Goal: Information Seeking & Learning: Find specific fact

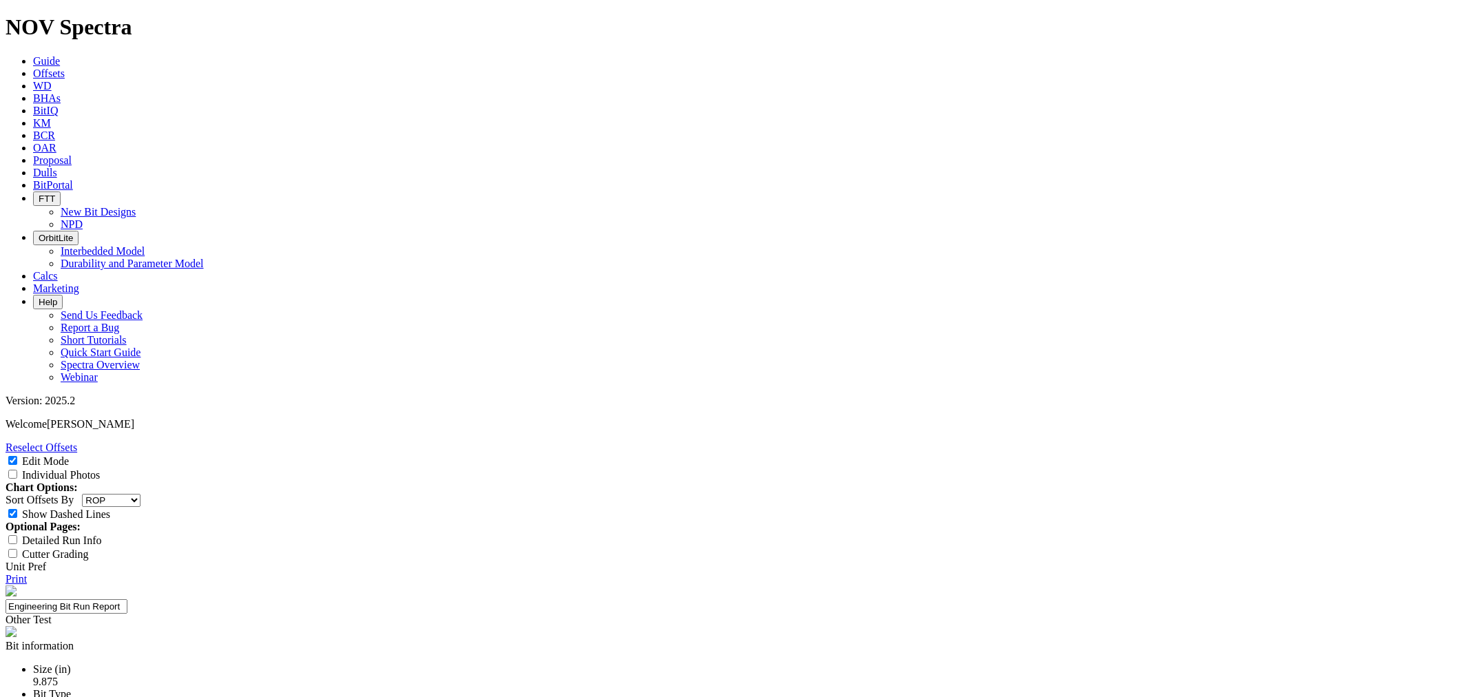
select select "string:RunROP"
select select "Other"
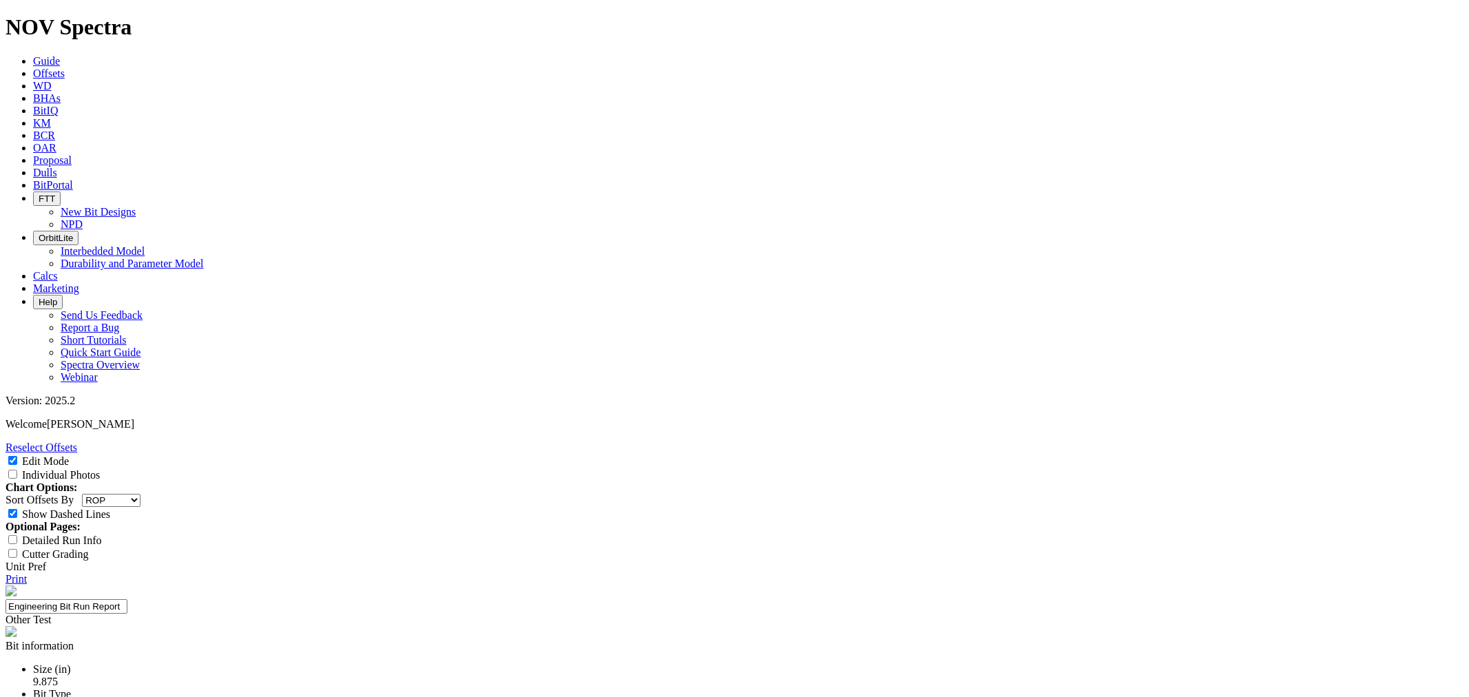
type input "Jeff West"
drag, startPoint x: 679, startPoint y: 170, endPoint x: 716, endPoint y: 174, distance: 38.1
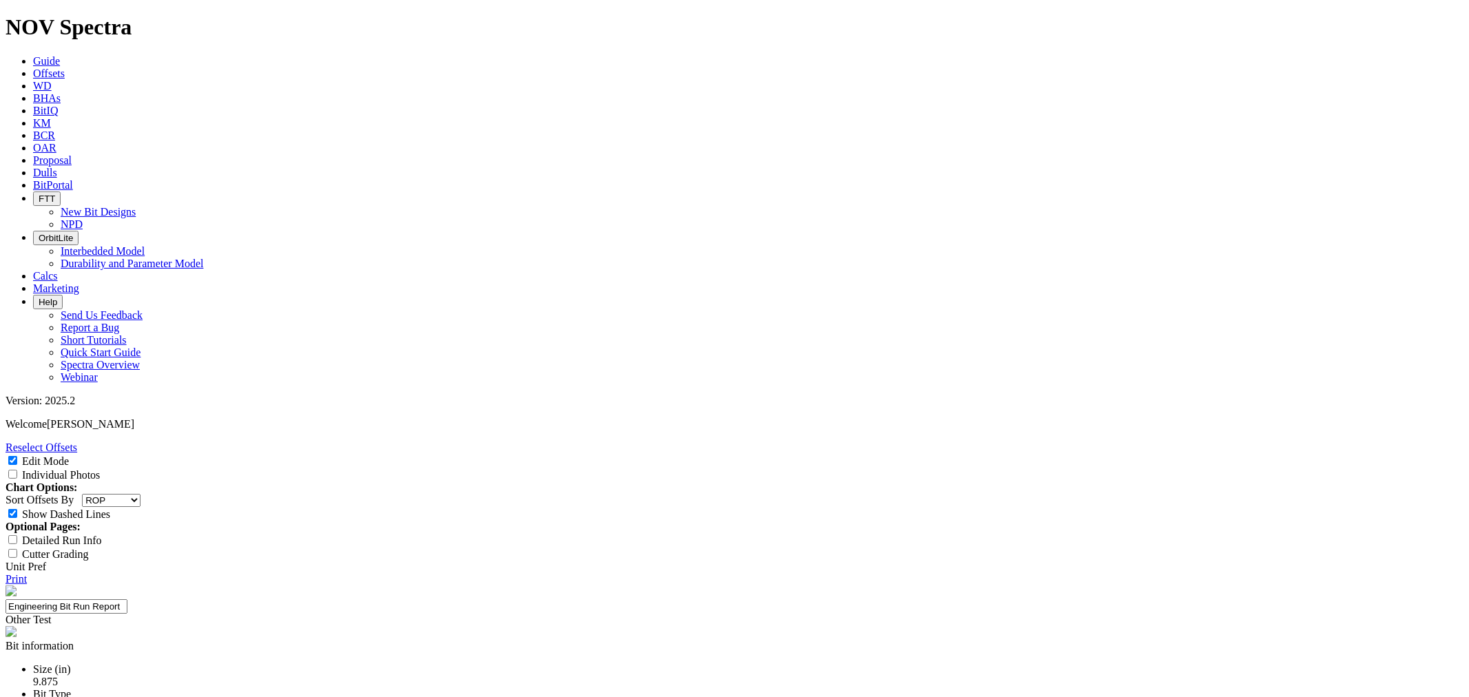
copy div "19124662"
paste input "24-0582"
type input "24-0582"
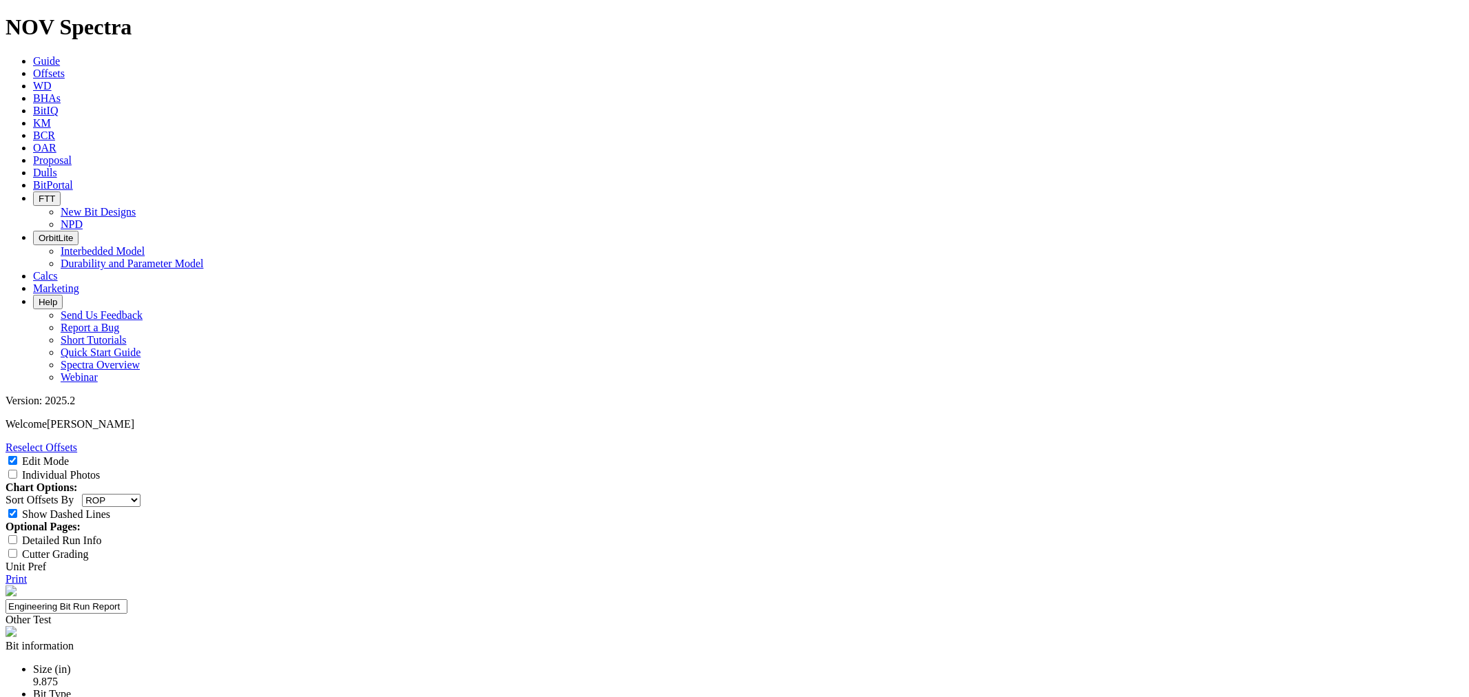
select select "New Bit Design"
click at [27, 573] on link "Print" at bounding box center [16, 579] width 21 height 12
drag, startPoint x: 643, startPoint y: 170, endPoint x: 604, endPoint y: 170, distance: 38.6
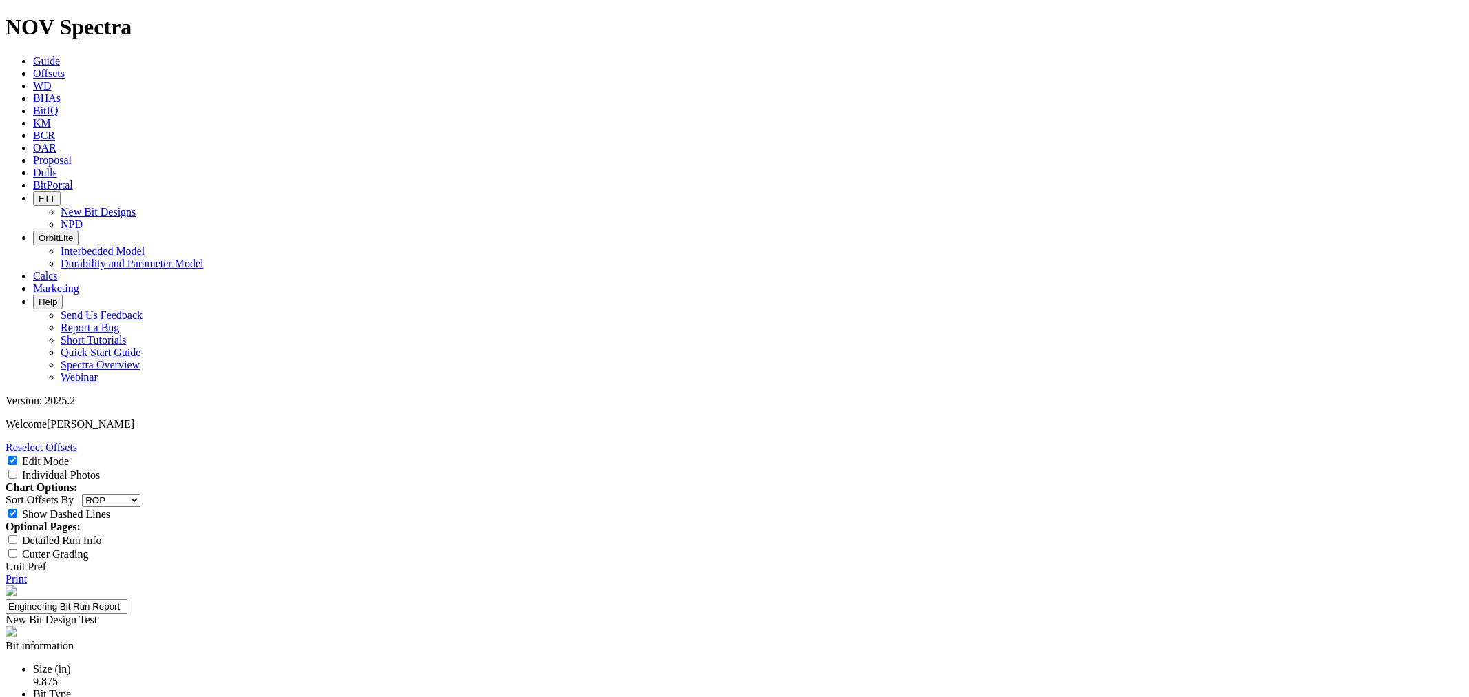
copy div "A316269"
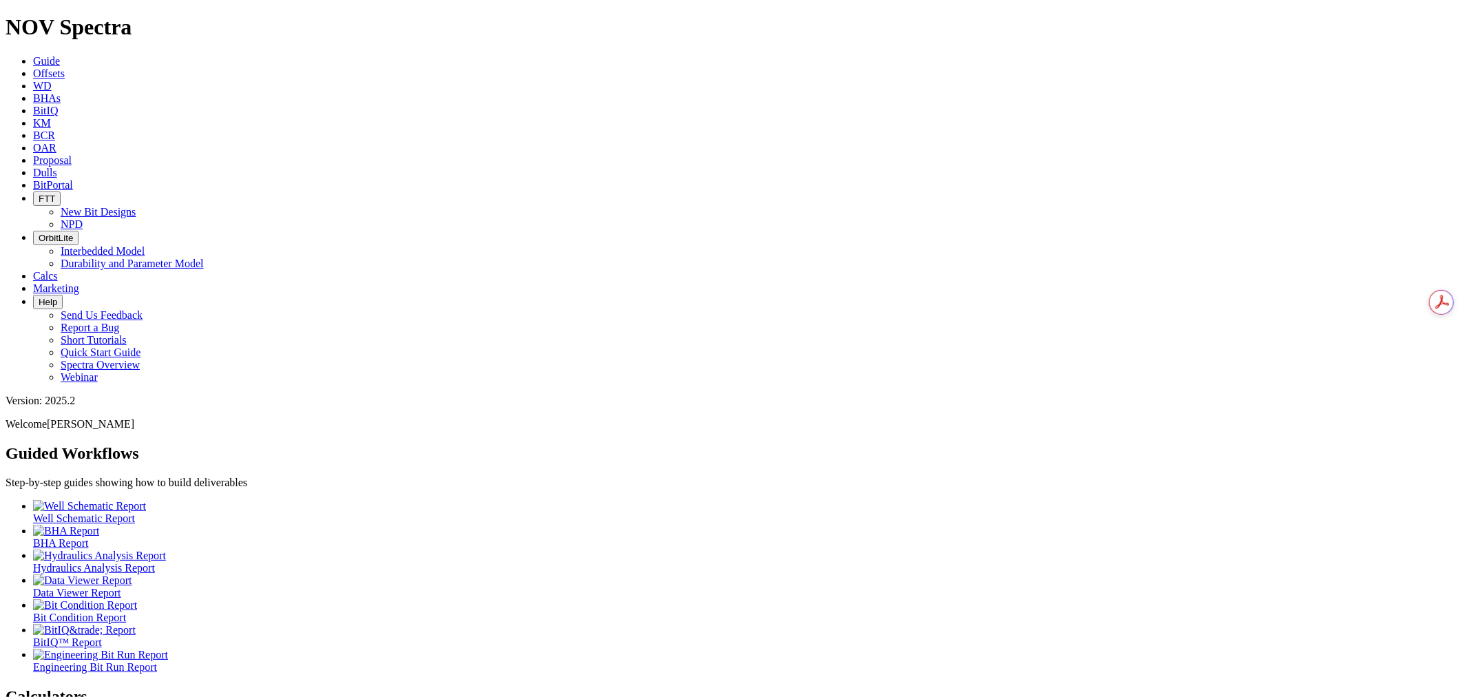
click at [55, 130] on span "BCR" at bounding box center [44, 136] width 22 height 12
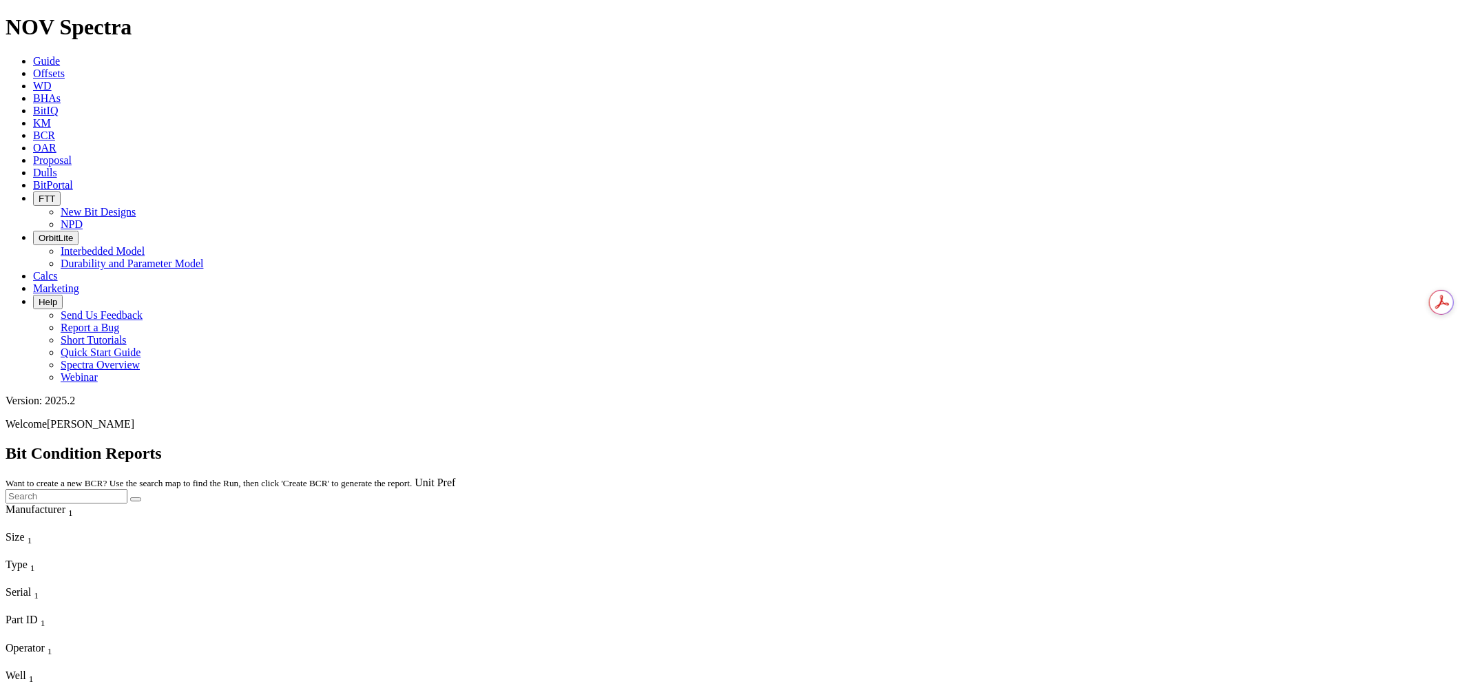
click at [65, 68] on link "Offsets" at bounding box center [49, 74] width 32 height 12
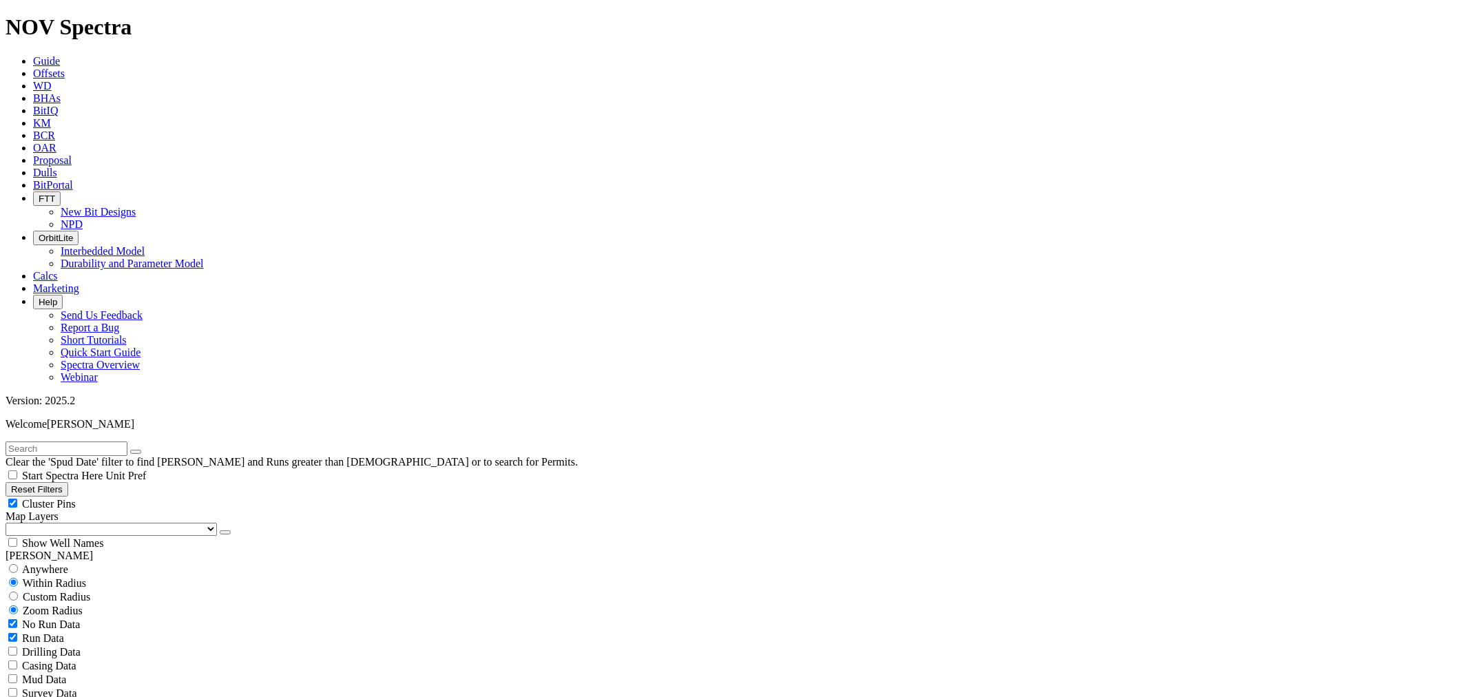
click at [68, 564] on span "Anywhere" at bounding box center [45, 570] width 46 height 12
radio input "true"
radio input "false"
click at [94, 442] on input "text" at bounding box center [67, 449] width 122 height 14
paste input "A316269"
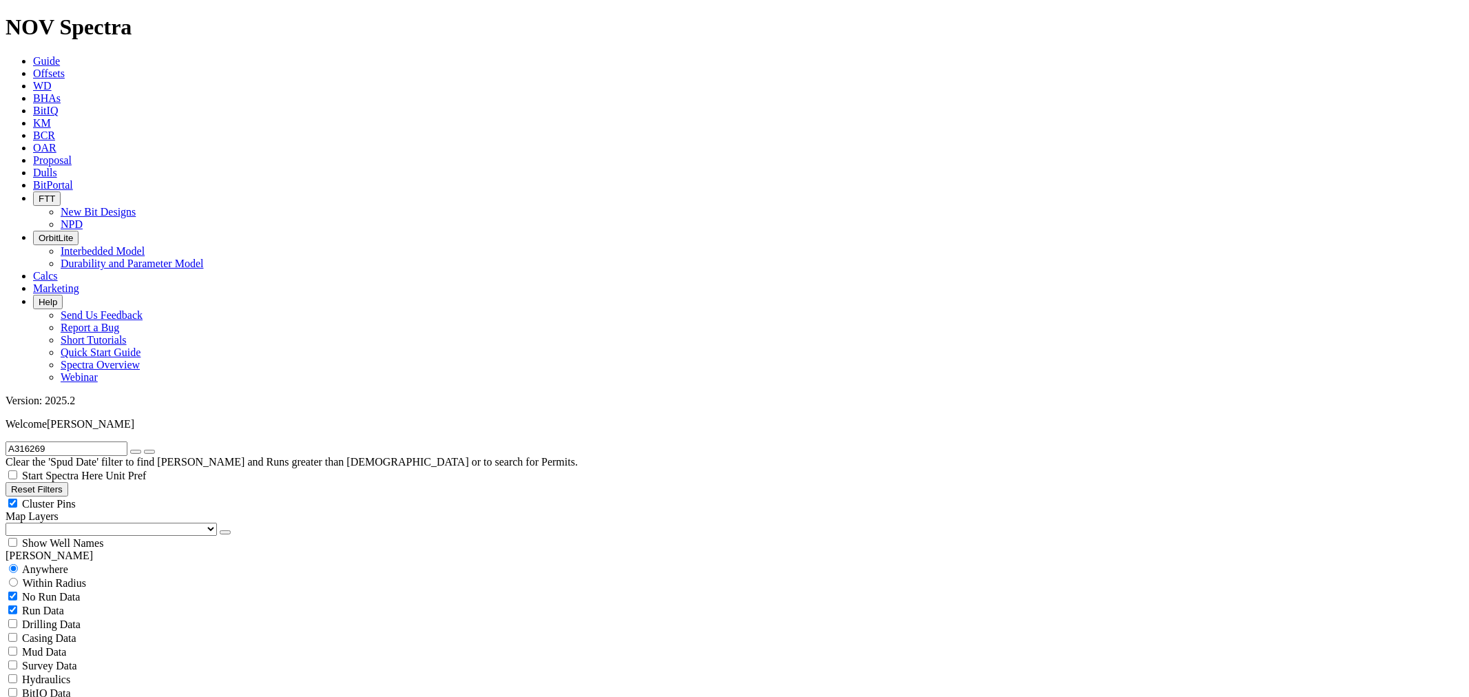
type input "A316269"
click at [155, 450] on button "submit" at bounding box center [149, 452] width 11 height 4
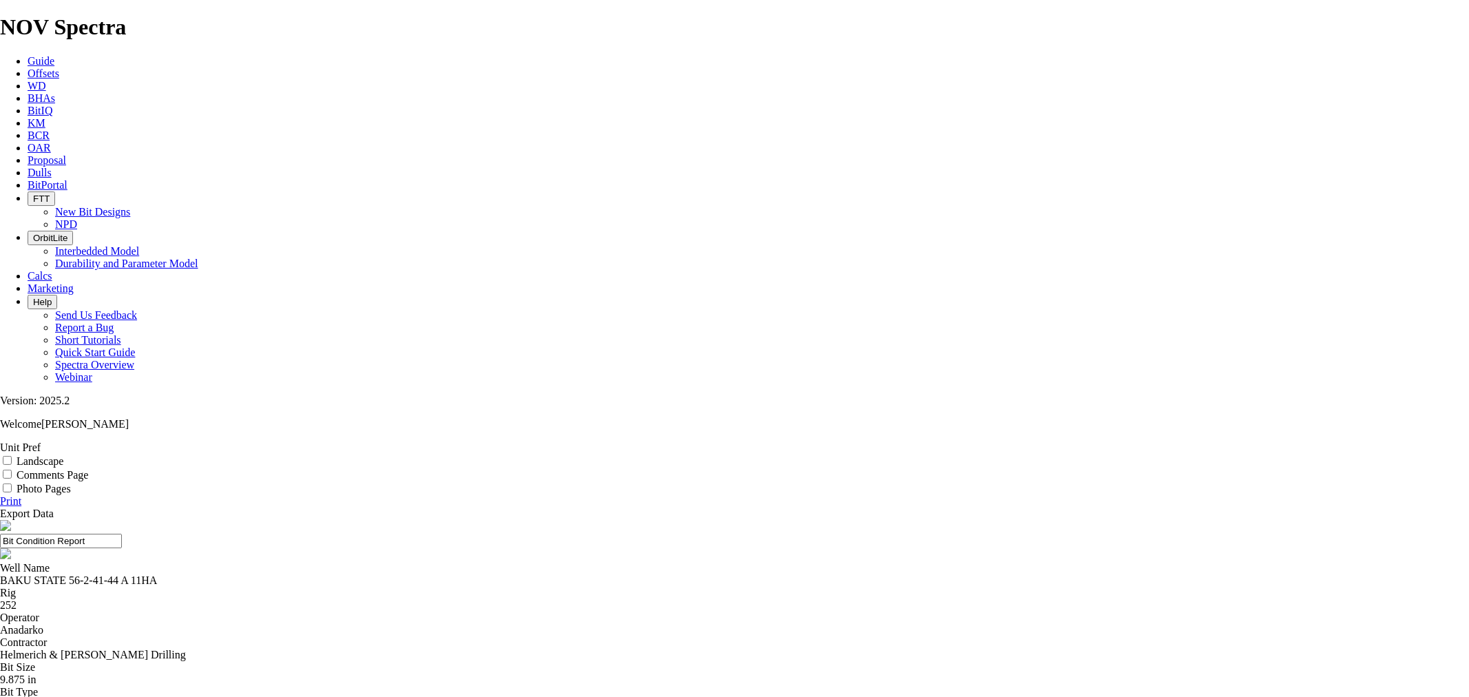
select select "string:TD"
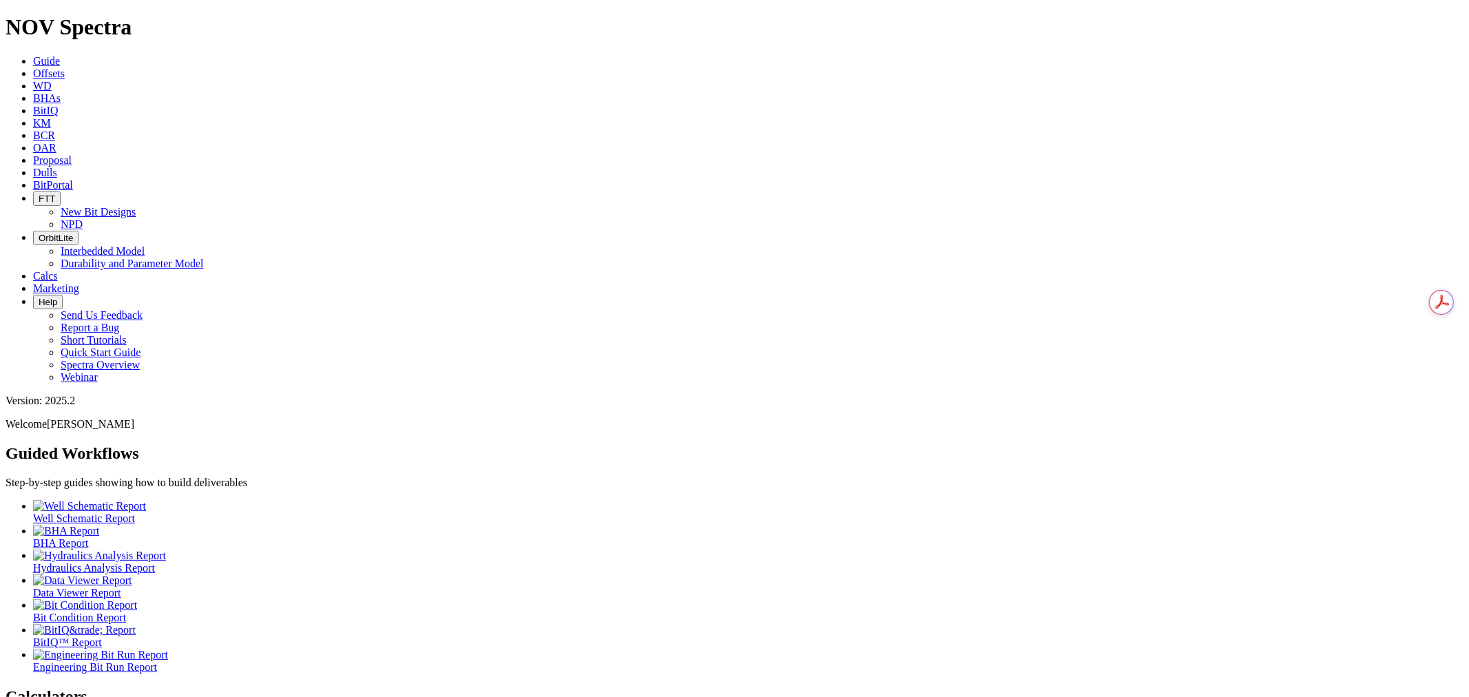
click at [57, 167] on link "Dulls" at bounding box center [45, 173] width 24 height 12
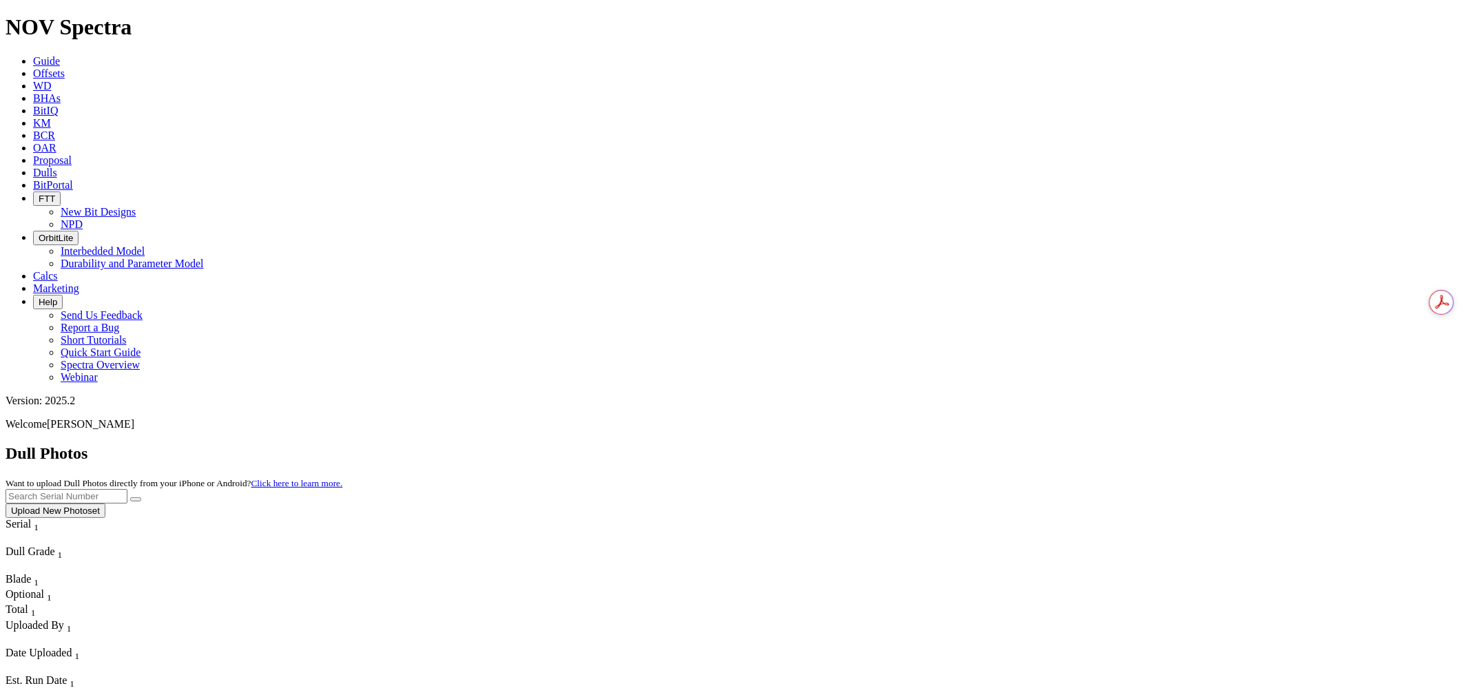
click at [127, 489] on input "text" at bounding box center [67, 496] width 122 height 14
paste input "A316303"
click at [136, 499] on icon "submit" at bounding box center [136, 499] width 0 height 0
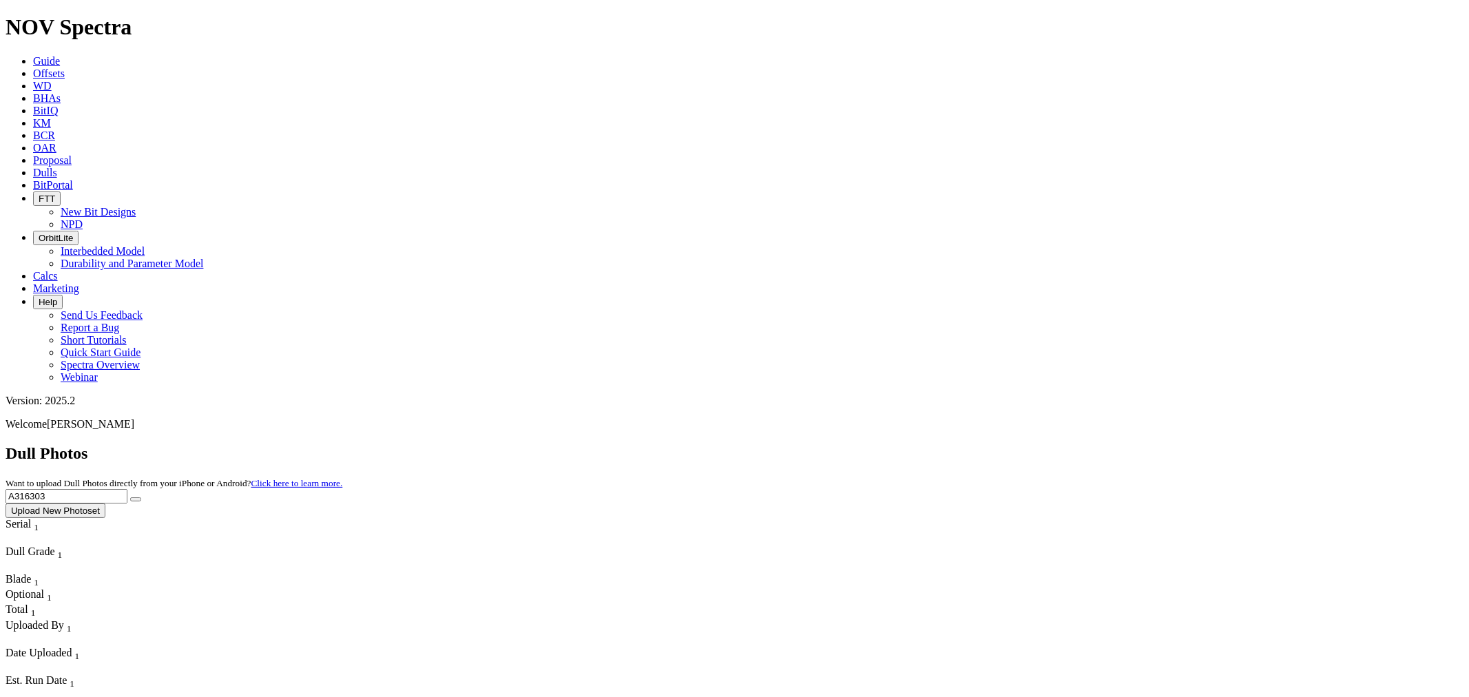
drag, startPoint x: 1195, startPoint y: 56, endPoint x: 1042, endPoint y: 64, distance: 153.8
click at [1042, 444] on div "Dull Photos Want to upload Dull Photos directly from your iPhone or Android? Cl…" at bounding box center [735, 481] width 1458 height 74
paste input "3066"
click at [141, 497] on button "submit" at bounding box center [135, 499] width 11 height 4
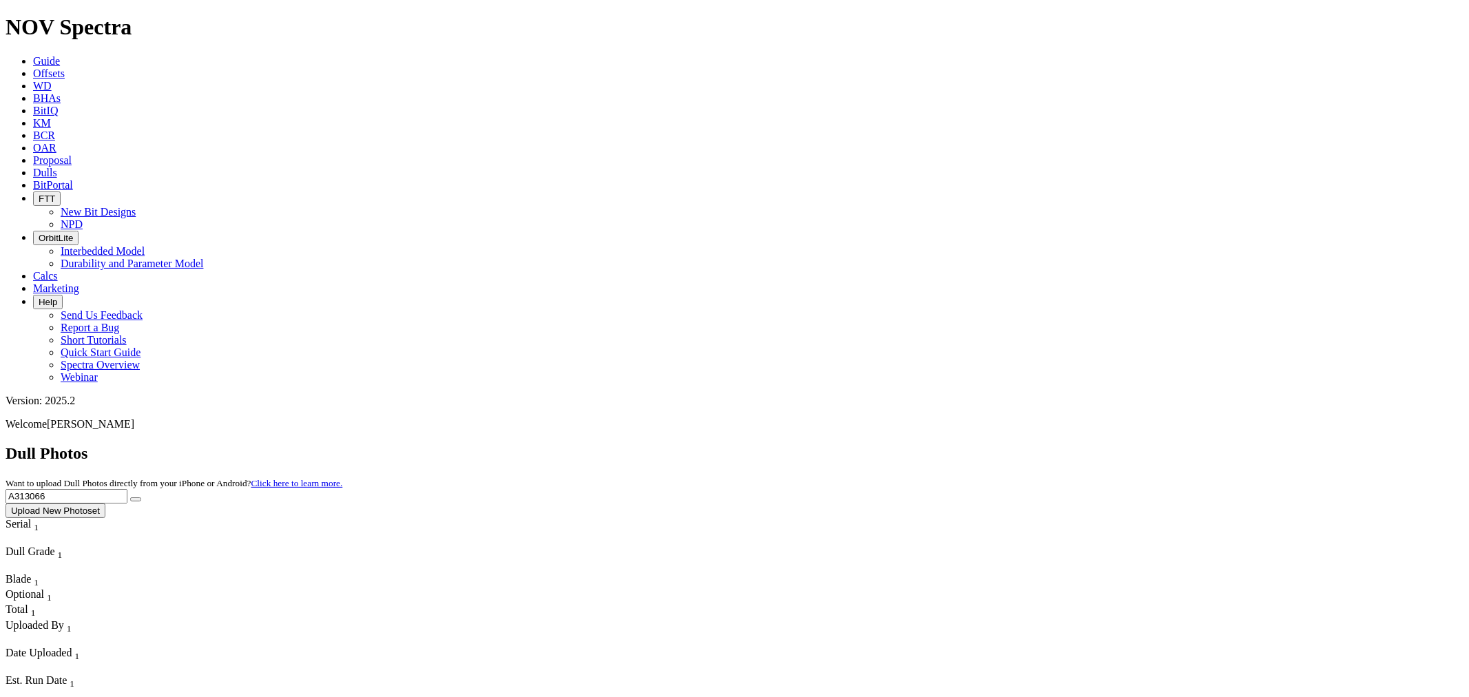
drag, startPoint x: 1231, startPoint y: 67, endPoint x: 1113, endPoint y: 70, distance: 118.5
click at [1113, 444] on div "Dull Photos Want to upload Dull Photos directly from your iPhone or Android? Cl…" at bounding box center [735, 481] width 1458 height 74
paste input "21735"
click at [141, 497] on button "submit" at bounding box center [135, 499] width 11 height 4
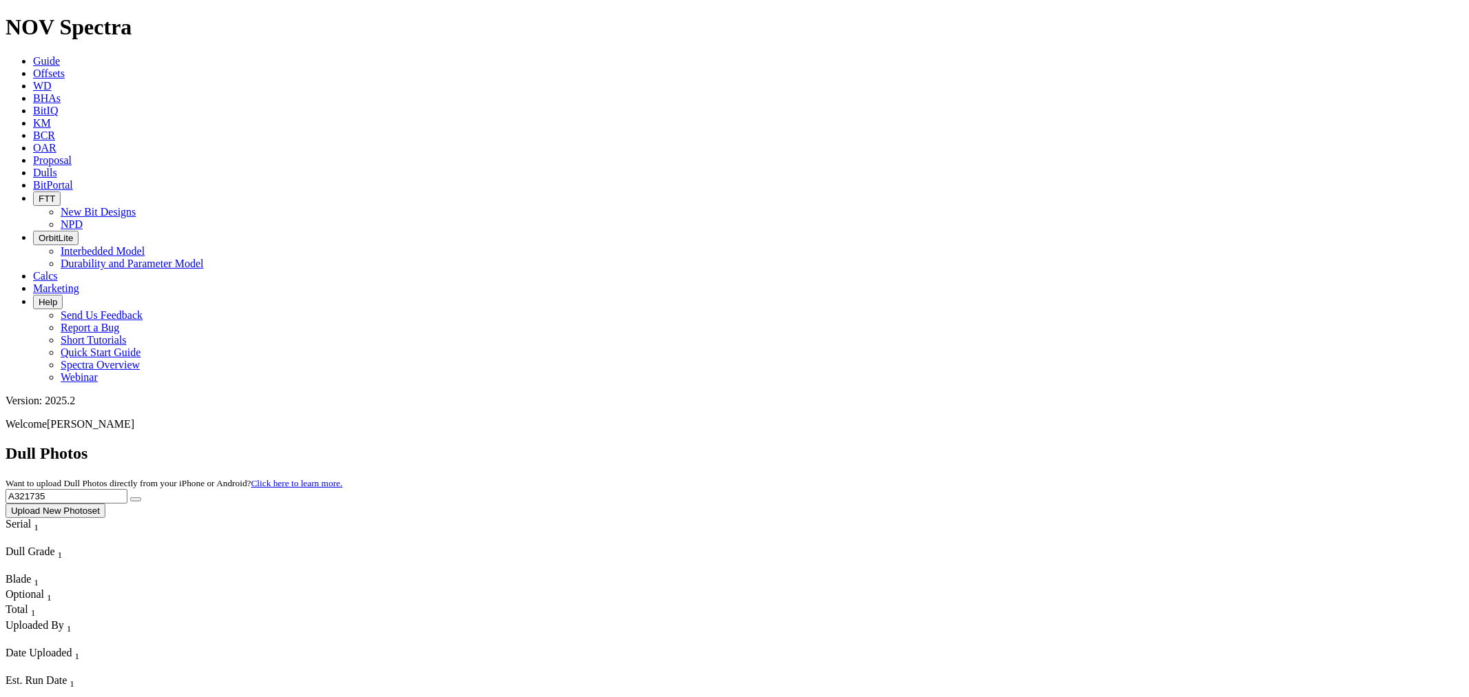
drag, startPoint x: 1202, startPoint y: 50, endPoint x: 1108, endPoint y: 69, distance: 96.3
click at [1108, 444] on div "Dull Photos Want to upload Dull Photos directly from your iPhone or Android? Cl…" at bounding box center [735, 481] width 1458 height 74
paste input "439"
click at [141, 497] on button "submit" at bounding box center [135, 499] width 11 height 4
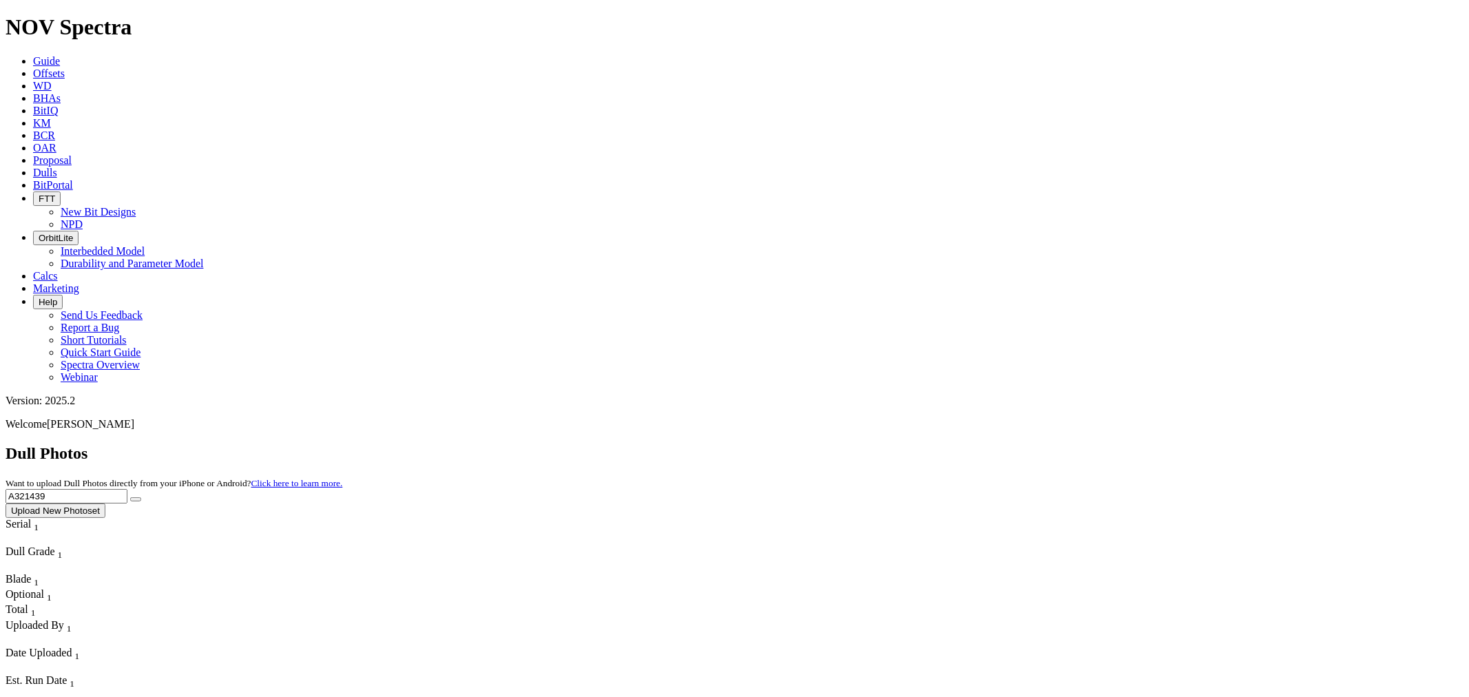
click at [1080, 444] on div "Dull Photos Want to upload Dull Photos directly from your iPhone or Android? Cl…" at bounding box center [735, 481] width 1458 height 74
paste input "0055"
click at [925, 444] on div "Dull Photos Want to upload Dull Photos directly from your iPhone or Android? Cl…" at bounding box center [735, 481] width 1458 height 74
drag, startPoint x: 1209, startPoint y: 67, endPoint x: 1075, endPoint y: 71, distance: 134.4
click at [1075, 444] on div "Dull Photos Want to upload Dull Photos directly from your iPhone or Android? Cl…" at bounding box center [735, 481] width 1458 height 74
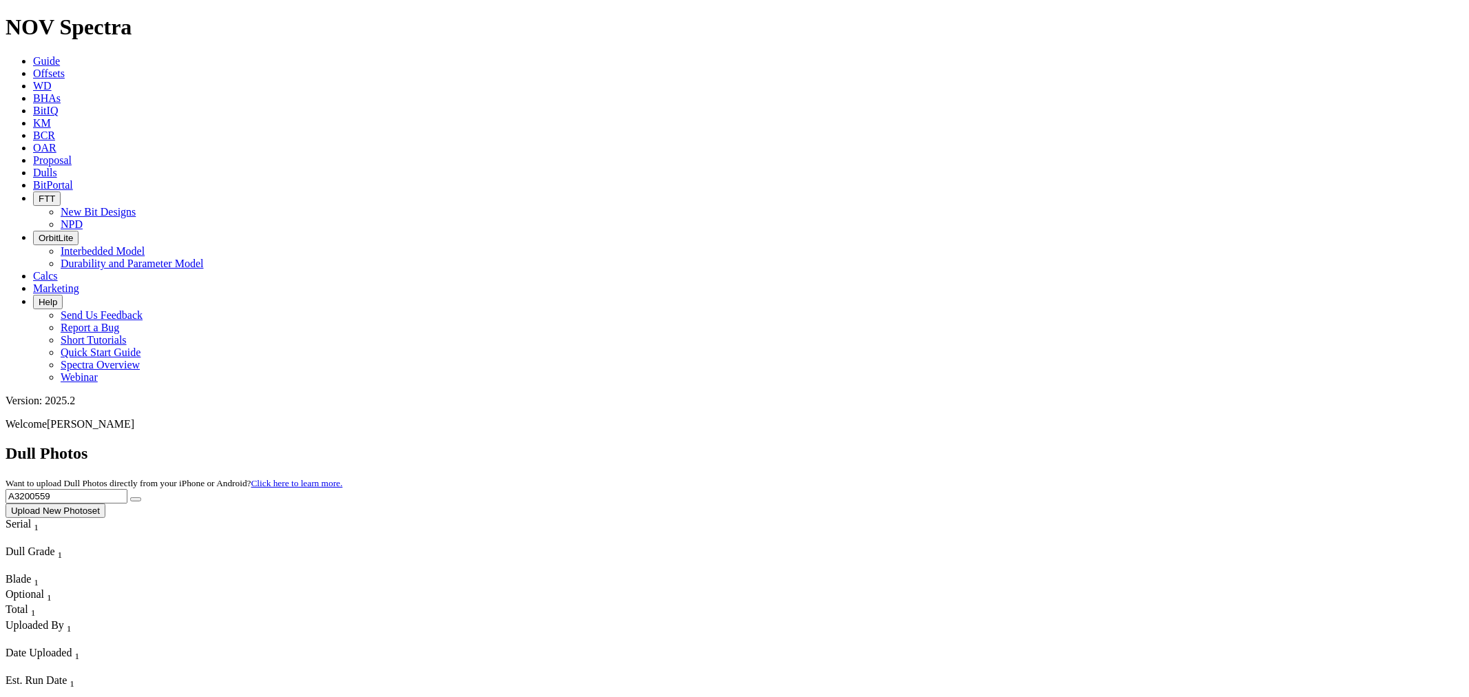
paste input "text"
click at [141, 497] on button "submit" at bounding box center [135, 499] width 11 height 4
drag, startPoint x: 1221, startPoint y: 62, endPoint x: 1042, endPoint y: 74, distance: 178.8
click at [1044, 444] on div "Dull Photos Want to upload Dull Photos directly from your iPhone or Android? Cl…" at bounding box center [735, 481] width 1458 height 74
paste input "10906"
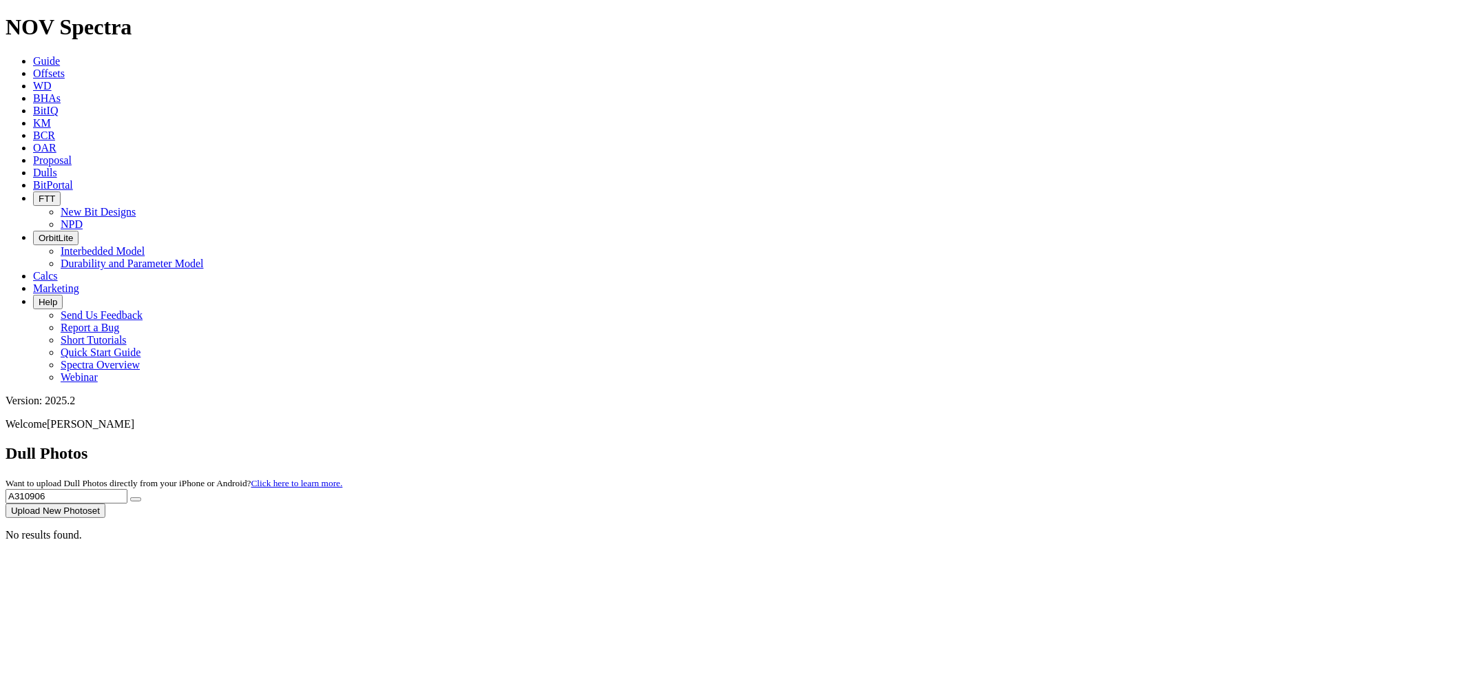
type input "A310906"
click at [136, 499] on icon "submit" at bounding box center [136, 499] width 0 height 0
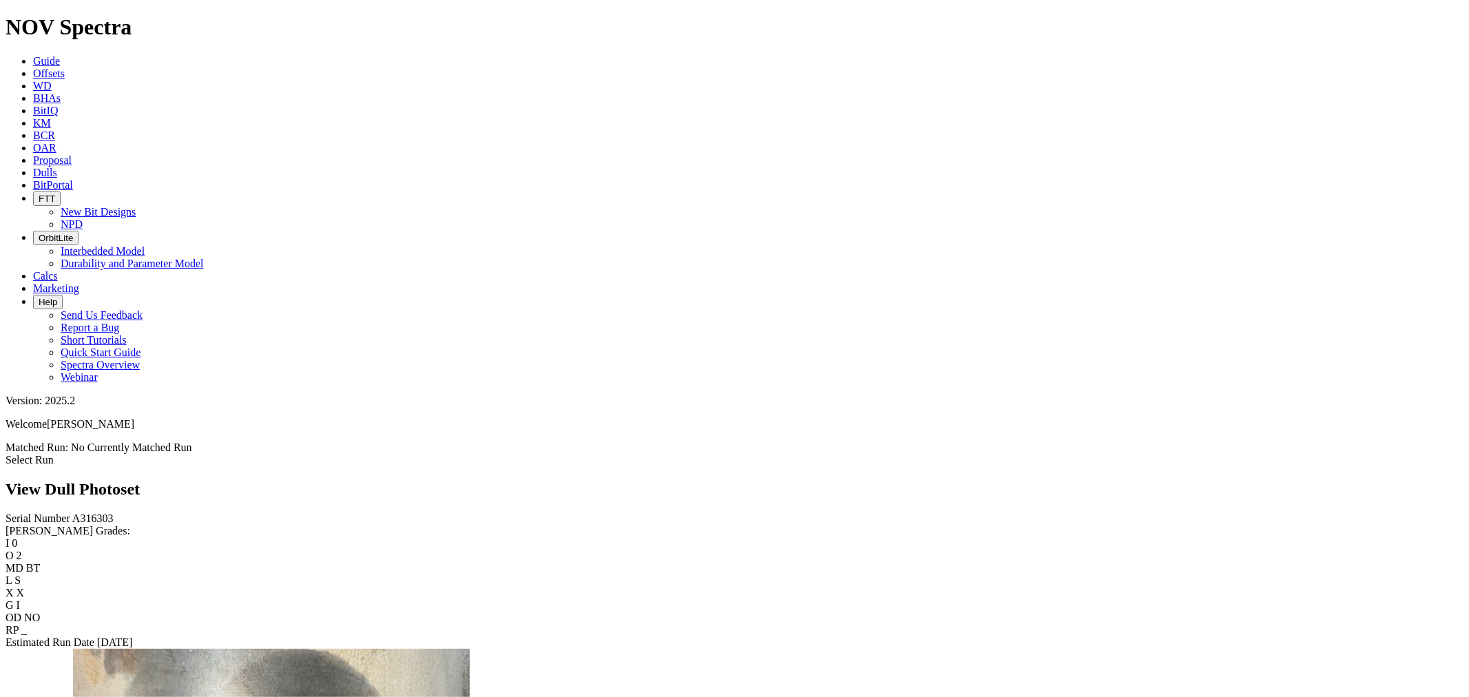
click at [54, 454] on link "Select Run" at bounding box center [30, 460] width 48 height 12
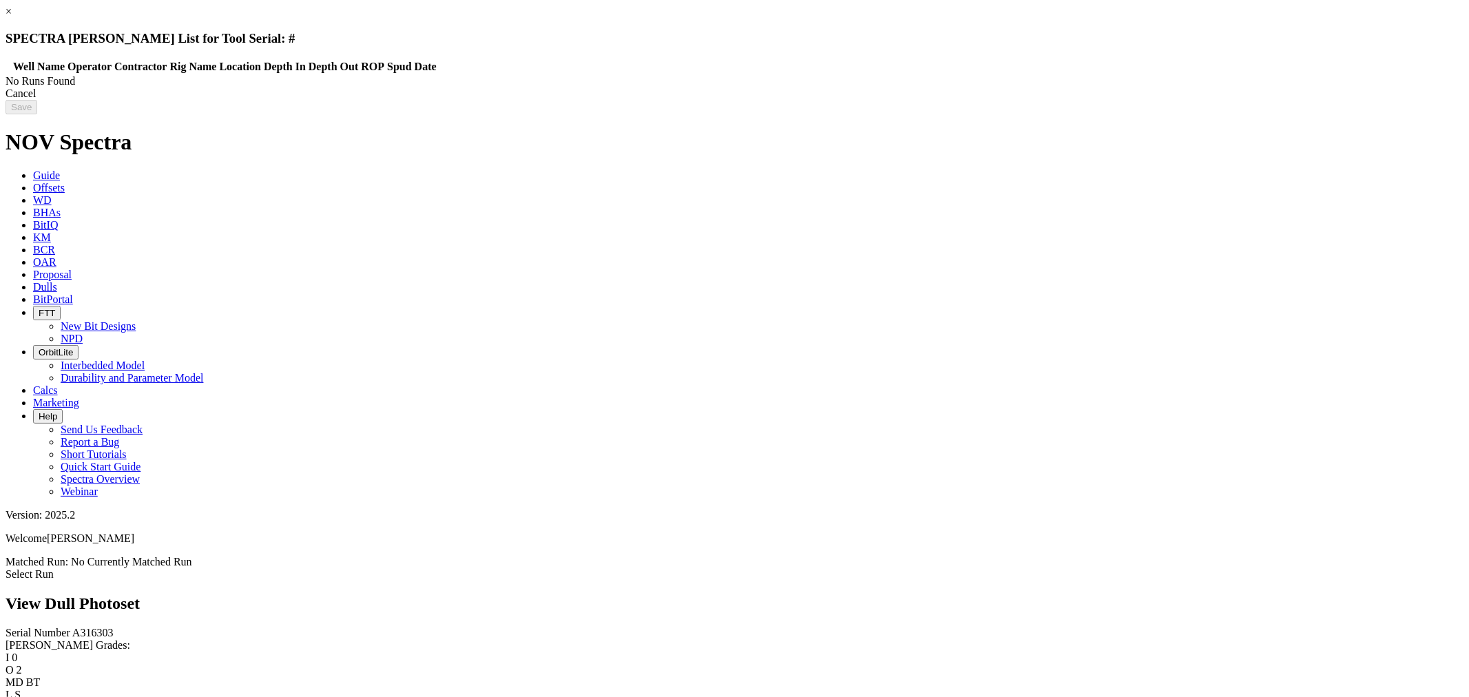
click at [12, 17] on link "×" at bounding box center [9, 12] width 6 height 12
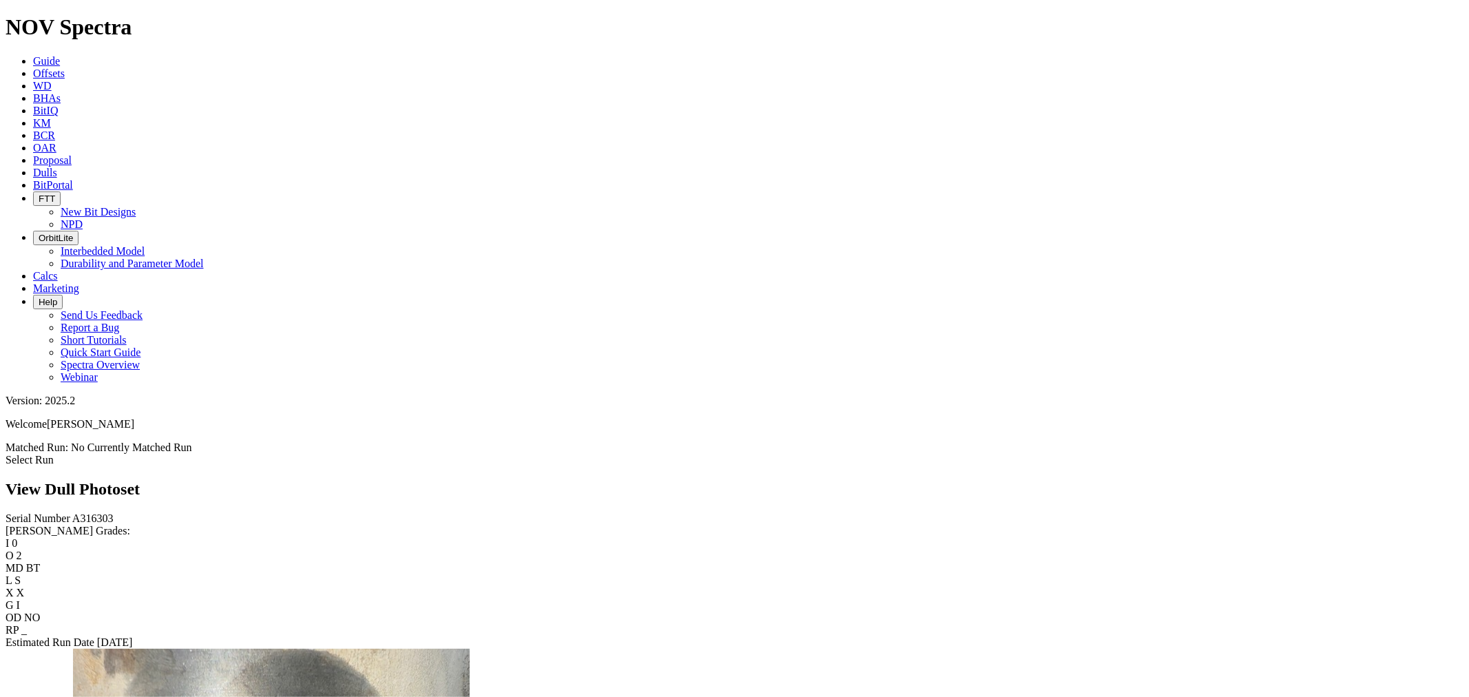
scroll to position [1071, 0]
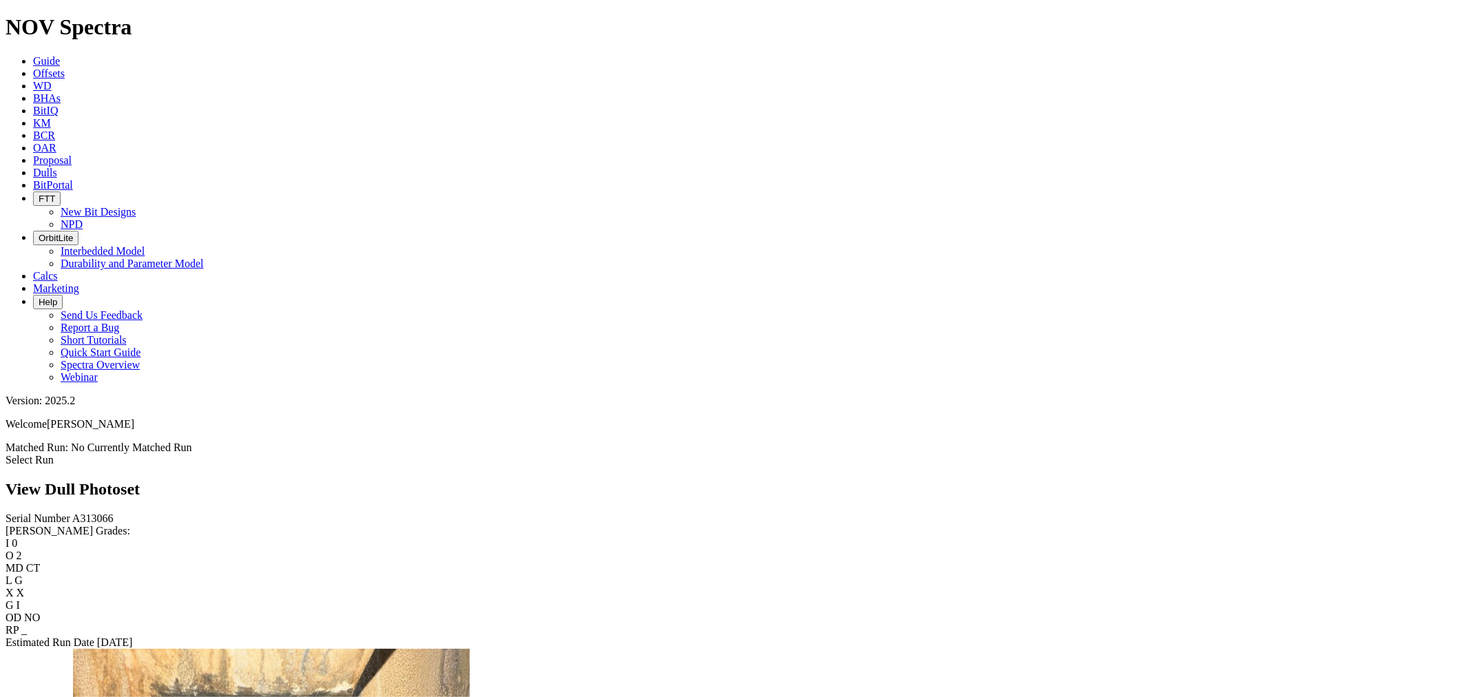
scroll to position [1071, 0]
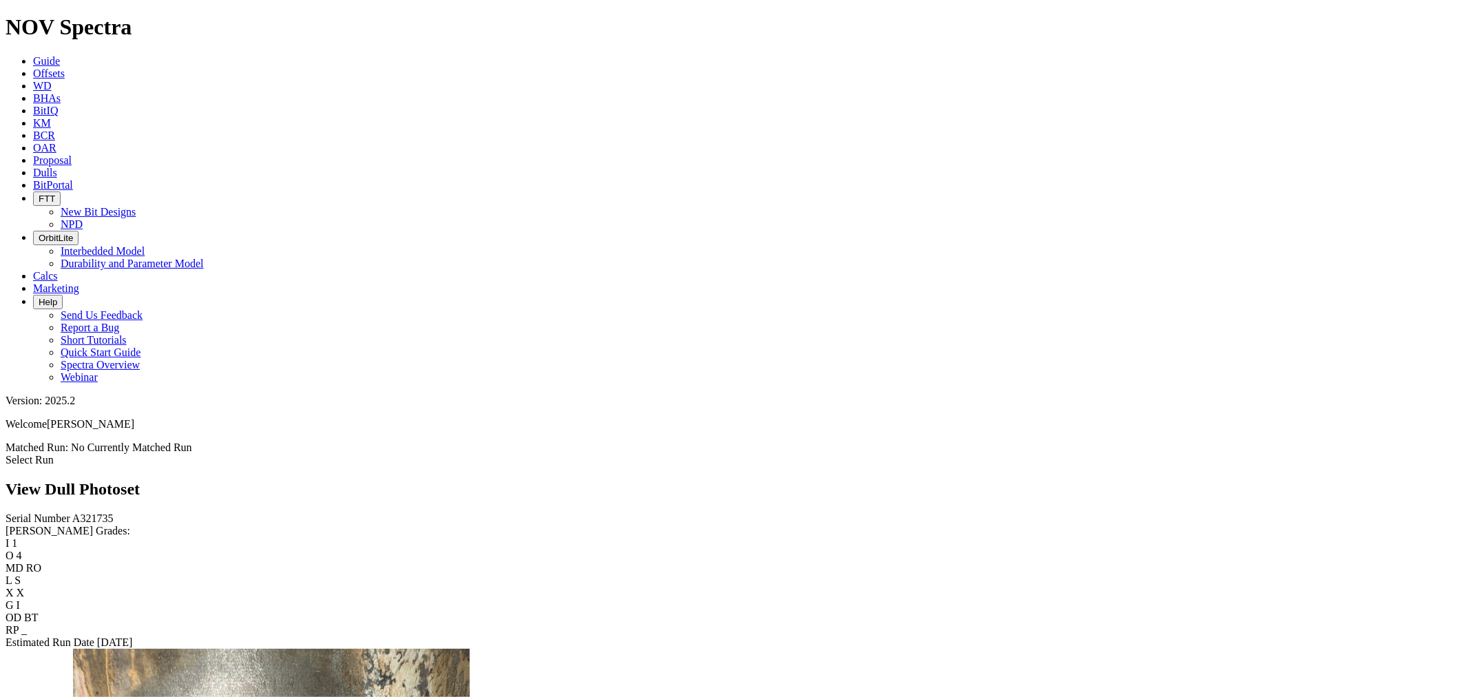
scroll to position [1684, 0]
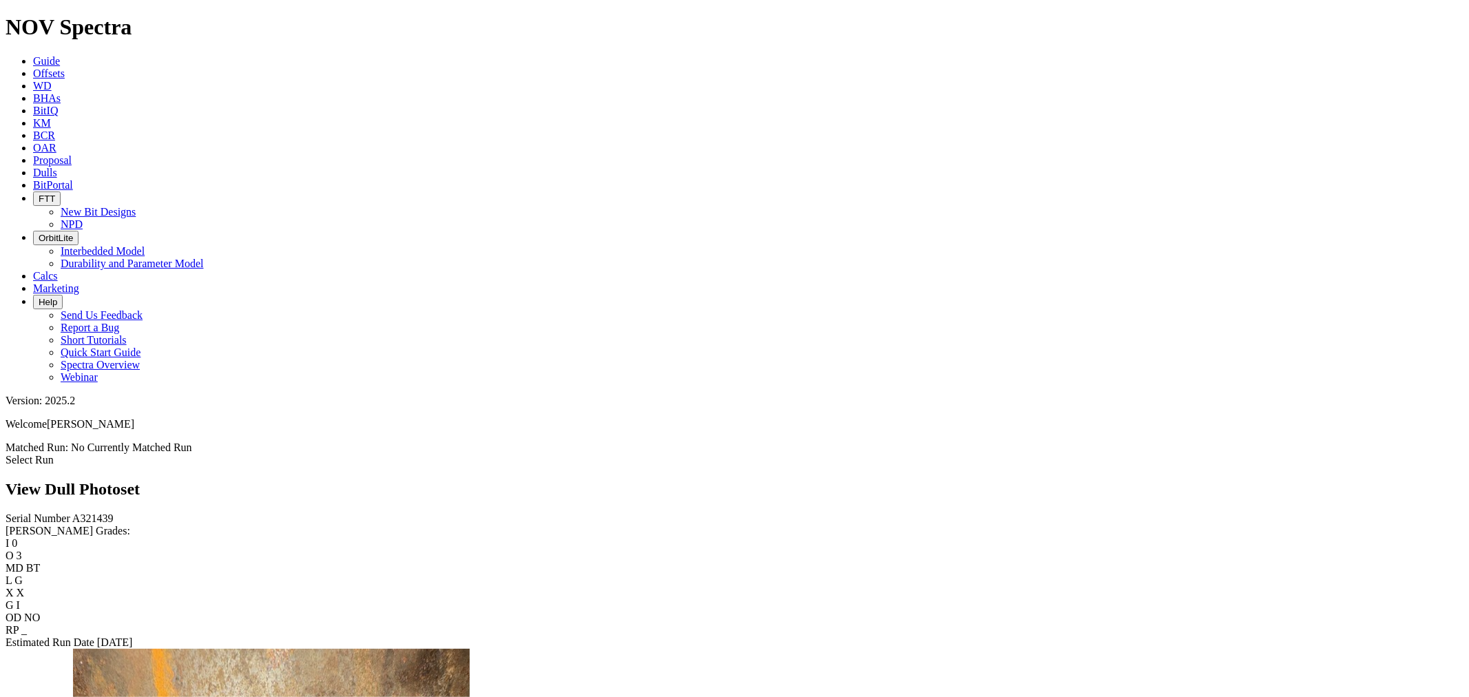
scroll to position [1224, 0]
